Goal: Information Seeking & Learning: Check status

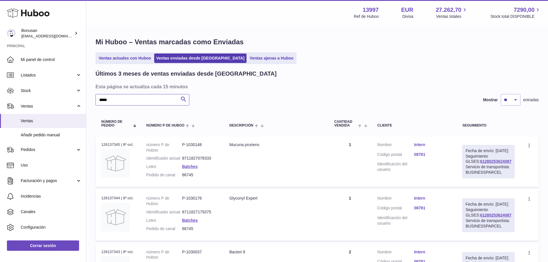
drag, startPoint x: 117, startPoint y: 101, endPoint x: 88, endPoint y: 100, distance: 29.1
type input "**********"
click at [129, 58] on link "Ventas actuales con Huboo" at bounding box center [125, 58] width 56 height 9
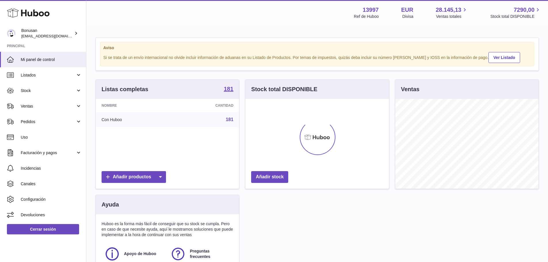
scroll to position [90, 144]
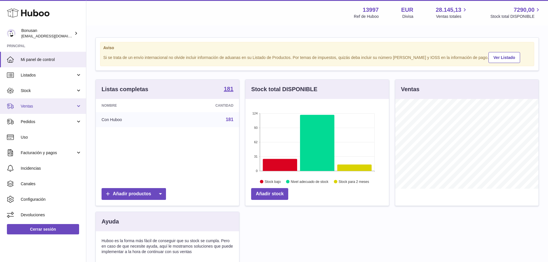
click at [27, 106] on span "Ventas" at bounding box center [48, 106] width 55 height 5
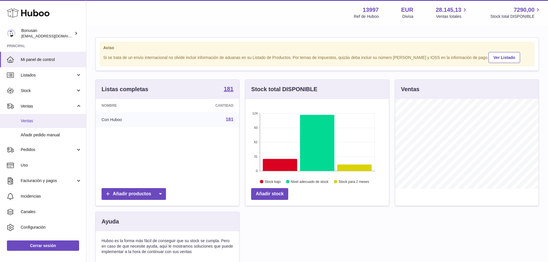
click at [20, 121] on link "Ventas" at bounding box center [43, 121] width 86 height 14
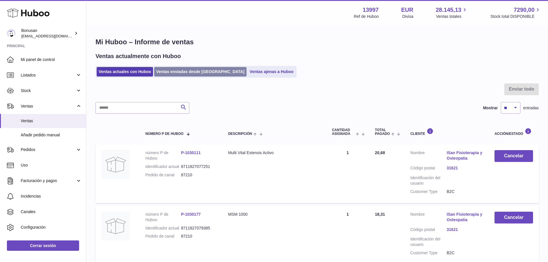
click at [171, 72] on link "Ventas enviadas desde [GEOGRAPHIC_DATA]" at bounding box center [200, 71] width 92 height 9
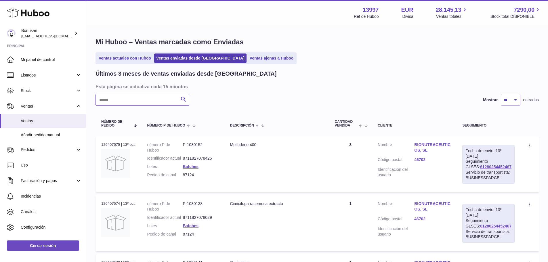
click at [110, 99] on input "text" at bounding box center [143, 100] width 94 height 12
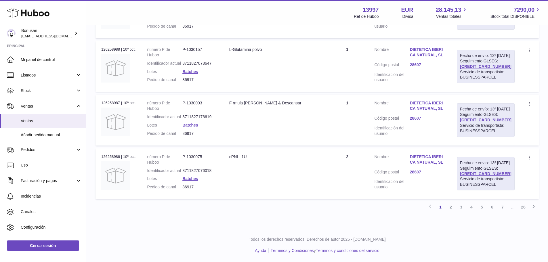
scroll to position [579, 0]
click at [452, 208] on link "2" at bounding box center [451, 207] width 10 height 10
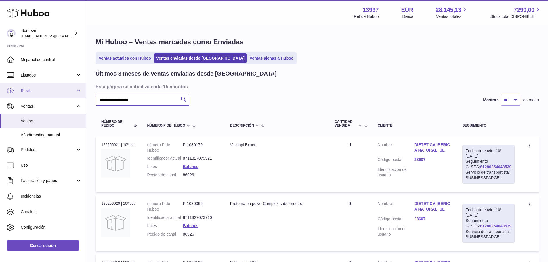
drag, startPoint x: 138, startPoint y: 99, endPoint x: 73, endPoint y: 93, distance: 65.3
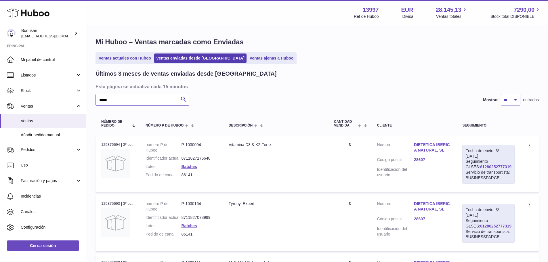
type input "*****"
click at [480, 166] on link "61280252777319" at bounding box center [495, 167] width 31 height 5
click at [26, 90] on span "Stock" at bounding box center [48, 90] width 55 height 5
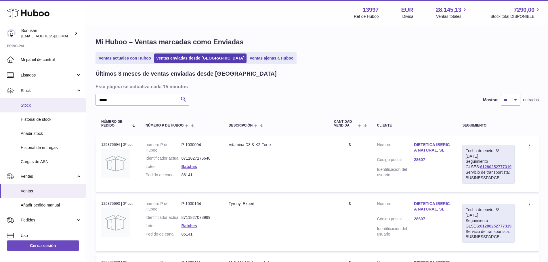
click at [20, 105] on link "Stock" at bounding box center [43, 105] width 86 height 14
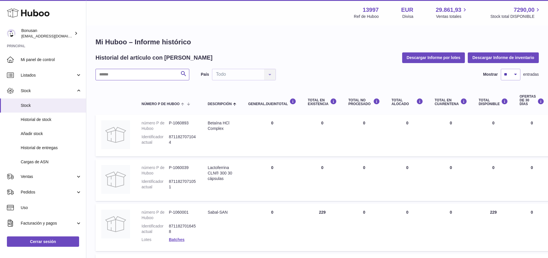
click at [110, 71] on input "text" at bounding box center [143, 75] width 94 height 12
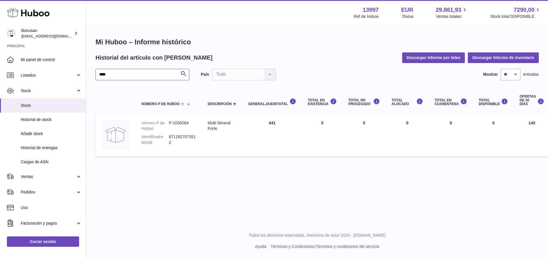
type input "****"
